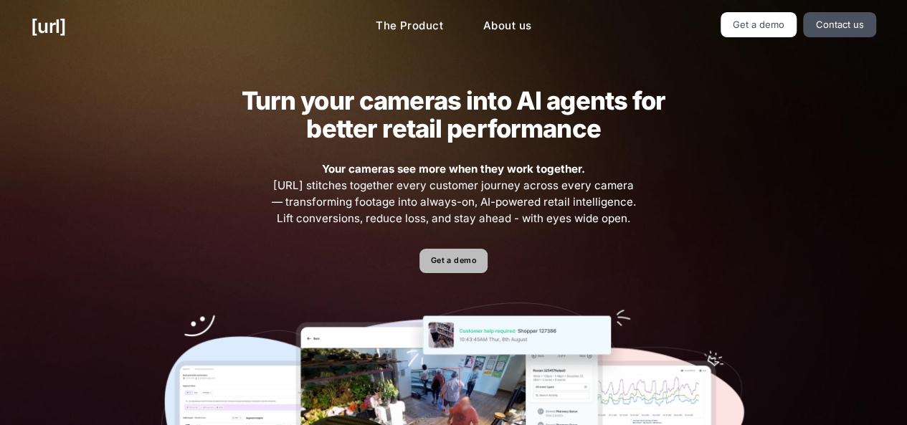
click at [472, 266] on link "Get a demo" at bounding box center [453, 261] width 68 height 25
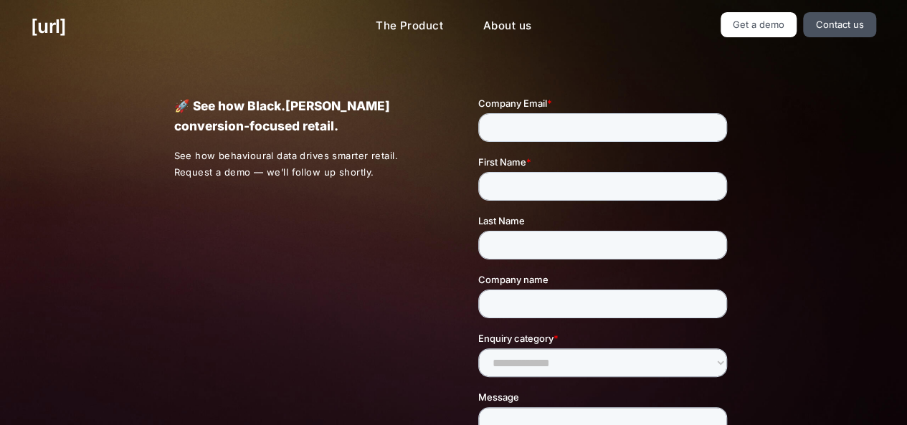
scroll to position [371, 0]
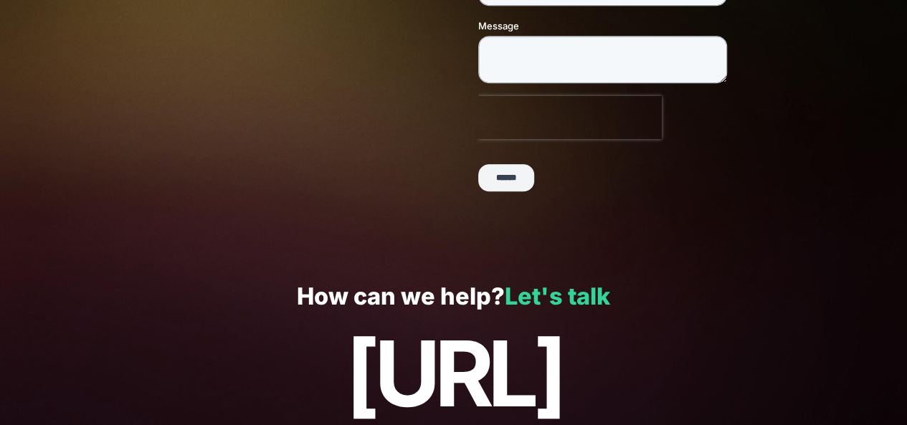
click at [549, 306] on link "Let's talk" at bounding box center [556, 296] width 105 height 28
